Goal: Navigation & Orientation: Find specific page/section

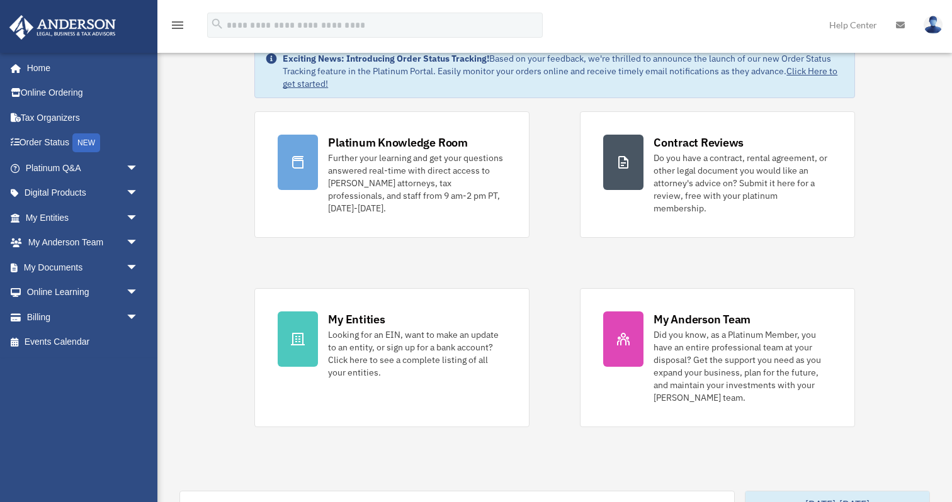
scroll to position [93, 0]
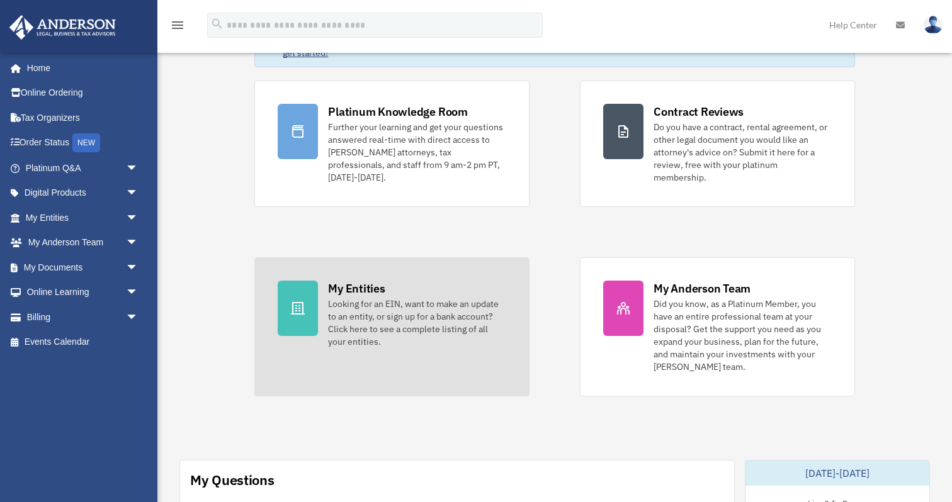
click at [349, 281] on div "My Entities" at bounding box center [356, 289] width 57 height 16
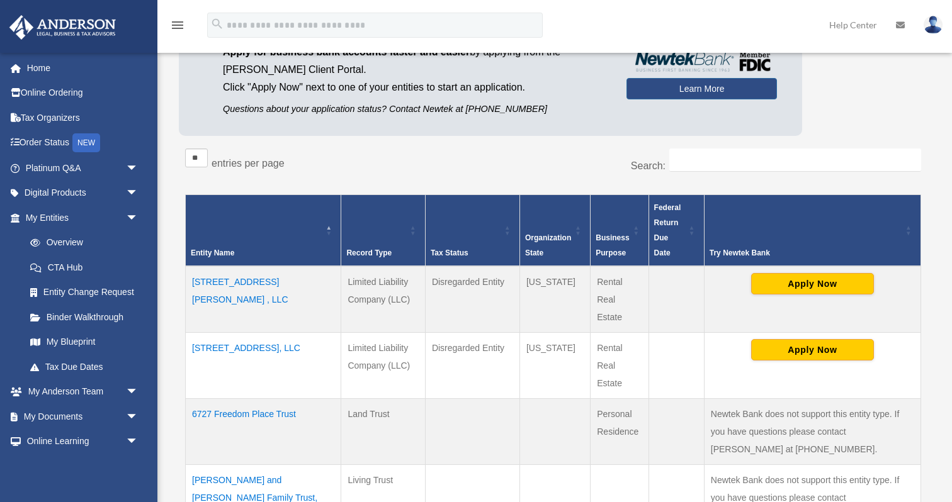
scroll to position [153, 0]
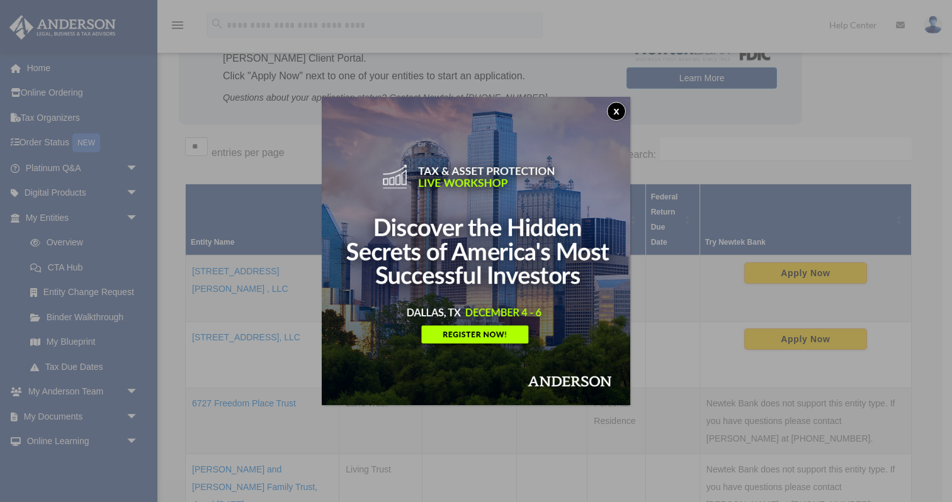
click at [614, 109] on button "x" at bounding box center [616, 111] width 19 height 19
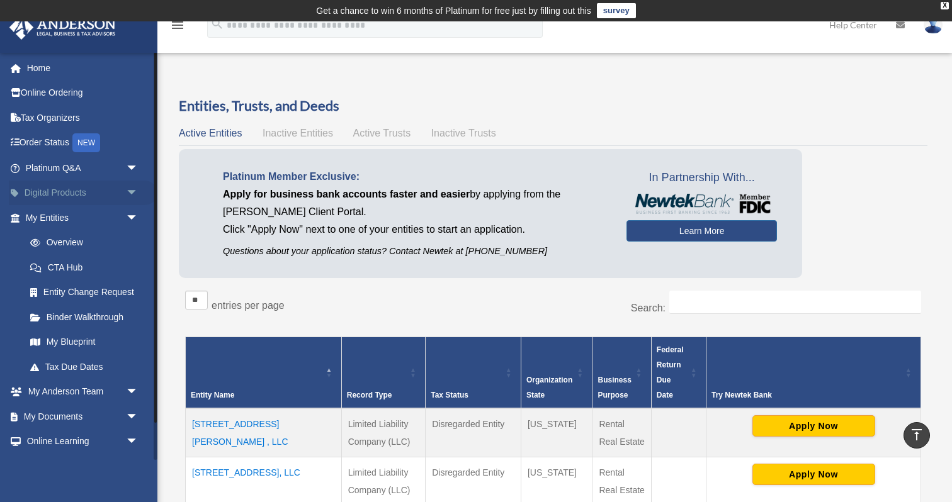
scroll to position [0, 0]
click at [52, 140] on link "Order Status NEW" at bounding box center [83, 143] width 149 height 26
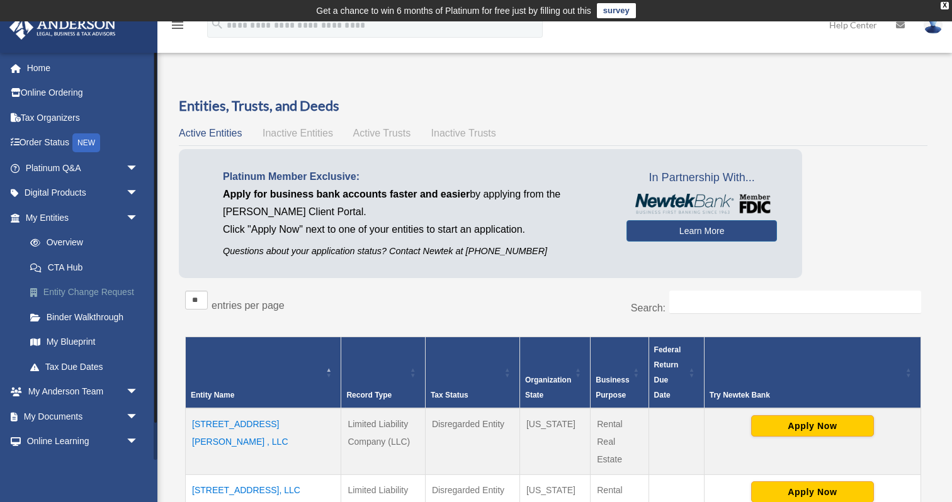
click at [89, 290] on link "Entity Change Request" at bounding box center [88, 292] width 140 height 25
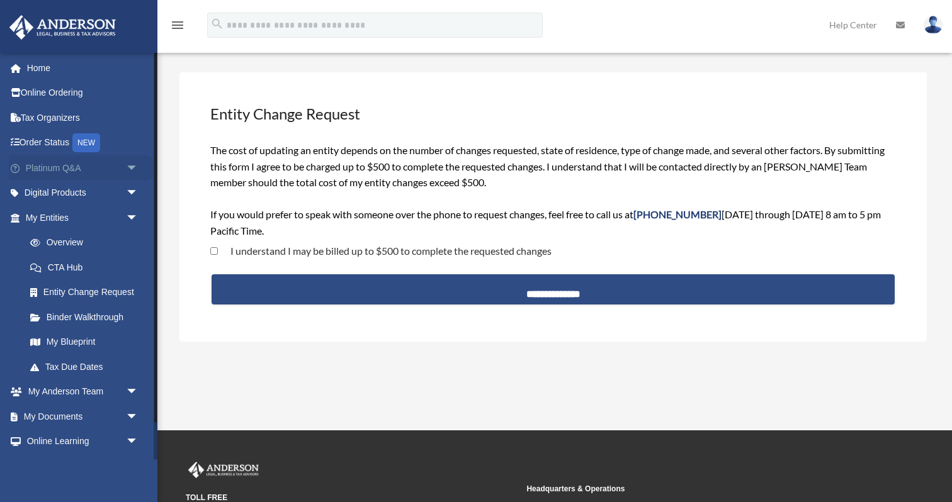
scroll to position [45, 0]
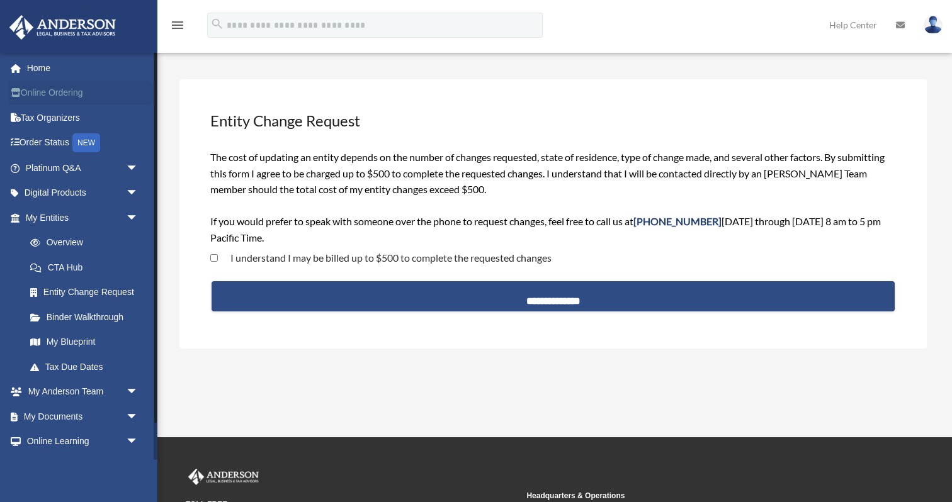
click at [69, 93] on link "Online Ordering" at bounding box center [83, 93] width 149 height 25
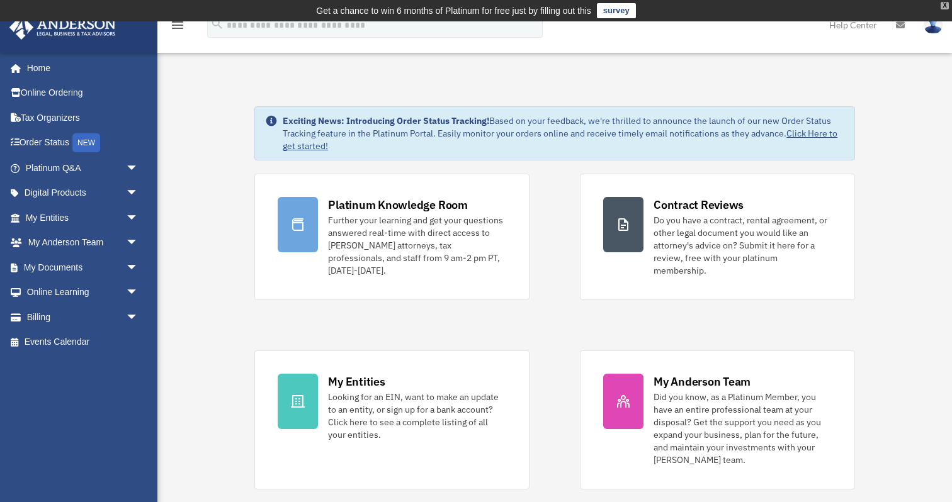
click at [945, 8] on div "X" at bounding box center [944, 6] width 8 height 8
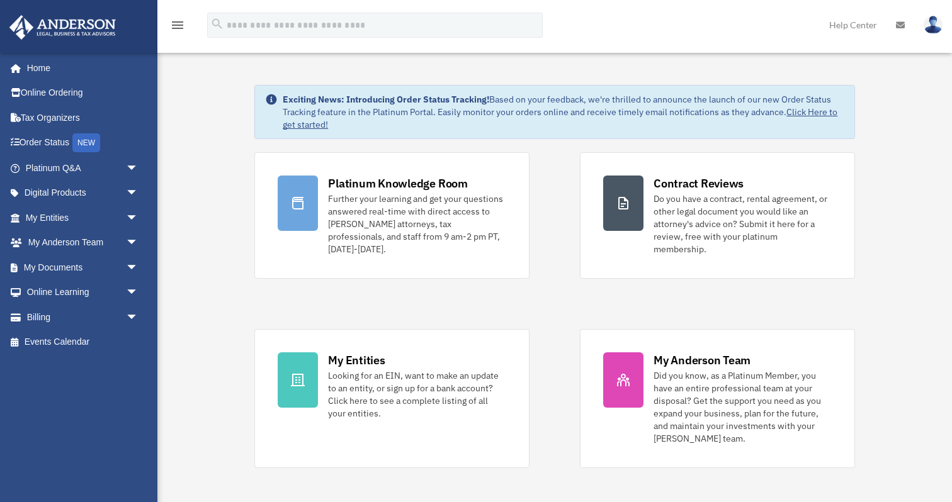
click at [936, 28] on img at bounding box center [932, 25] width 19 height 18
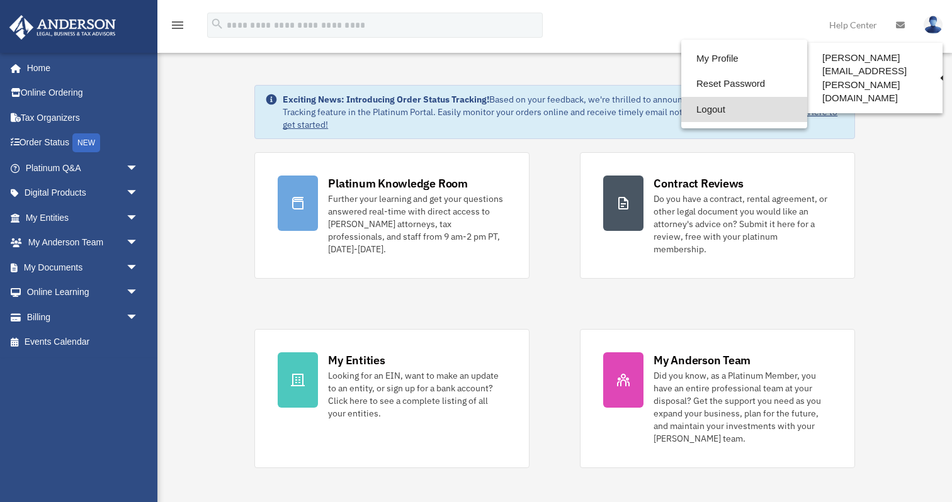
click at [707, 113] on link "Logout" at bounding box center [744, 110] width 126 height 26
